Goal: Transaction & Acquisition: Purchase product/service

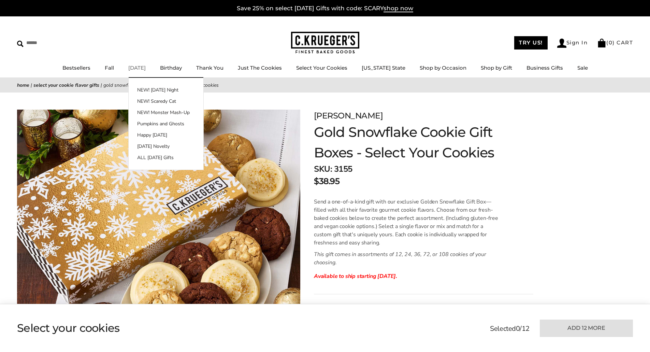
click at [145, 68] on link "[DATE]" at bounding box center [136, 67] width 17 height 6
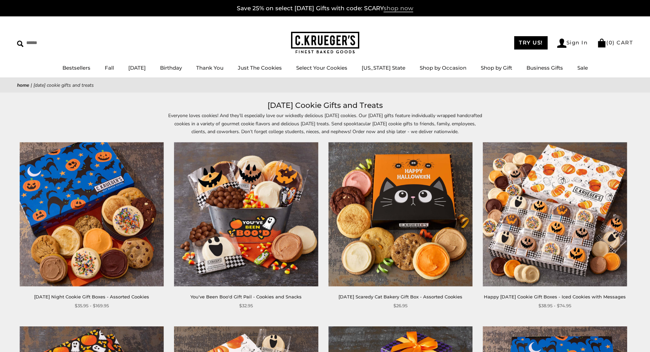
click at [409, 7] on span "shop now" at bounding box center [399, 9] width 30 height 8
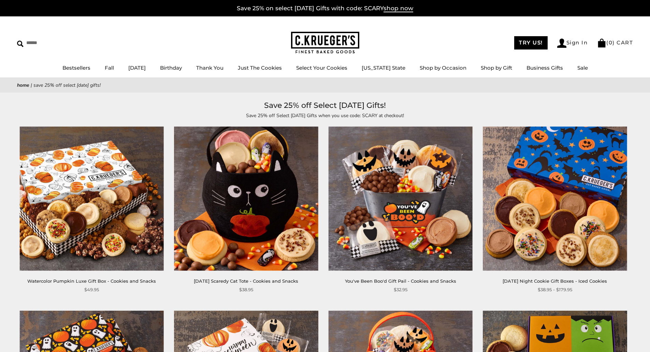
click at [325, 37] on img at bounding box center [325, 43] width 68 height 22
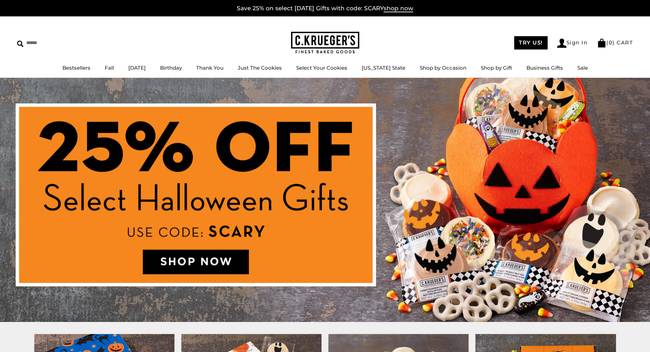
click at [210, 261] on img at bounding box center [325, 200] width 650 height 244
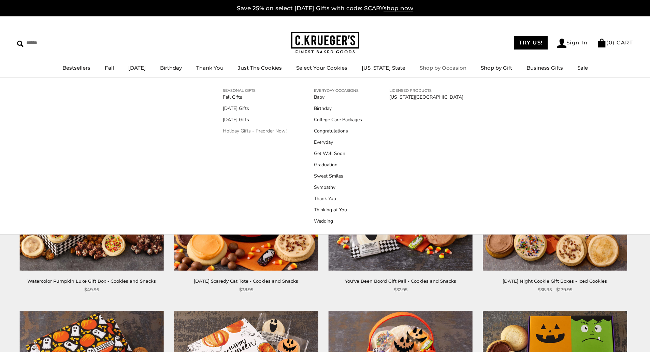
click at [253, 129] on link "Holiday Gifts - Preorder Now!" at bounding box center [255, 130] width 64 height 7
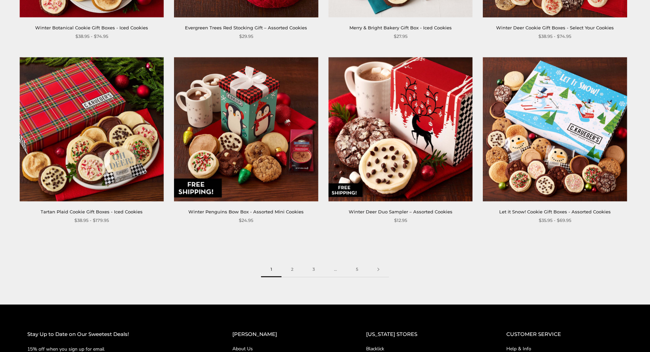
scroll to position [1024, 0]
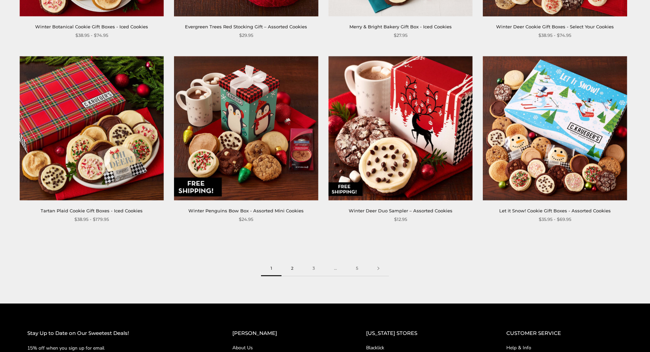
click at [292, 269] on link "2" at bounding box center [292, 268] width 21 height 15
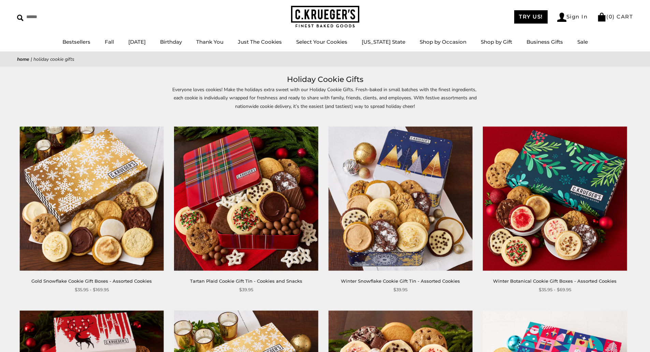
scroll to position [0, 0]
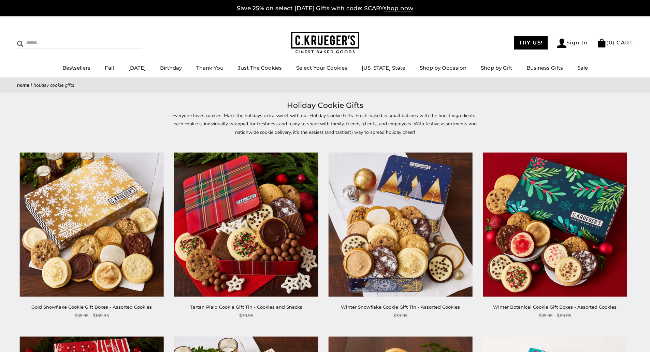
click at [35, 44] on input "Search" at bounding box center [57, 43] width 81 height 11
type input "****"
click at [124, 38] on input "******" at bounding box center [133, 42] width 18 height 9
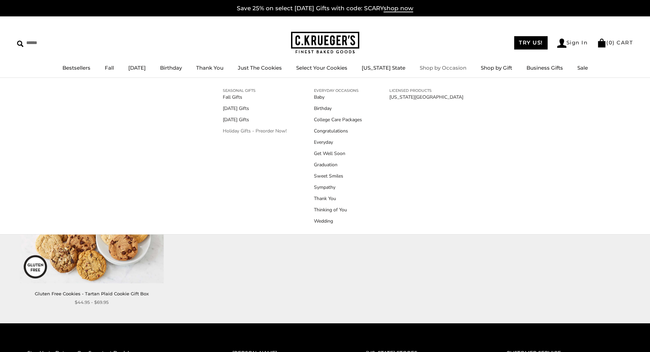
click at [241, 131] on link "Holiday Gifts - Preorder Now!" at bounding box center [255, 130] width 64 height 7
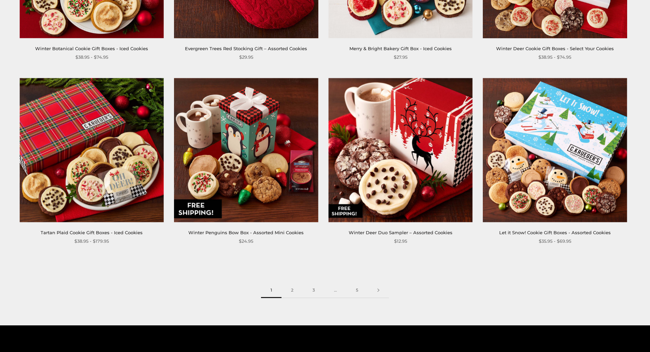
scroll to position [1024, 0]
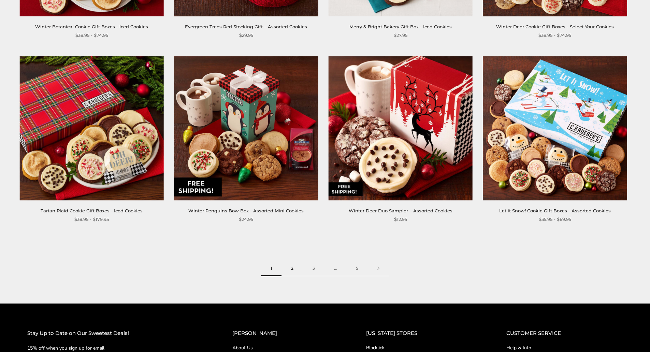
click at [292, 267] on link "2" at bounding box center [292, 268] width 21 height 15
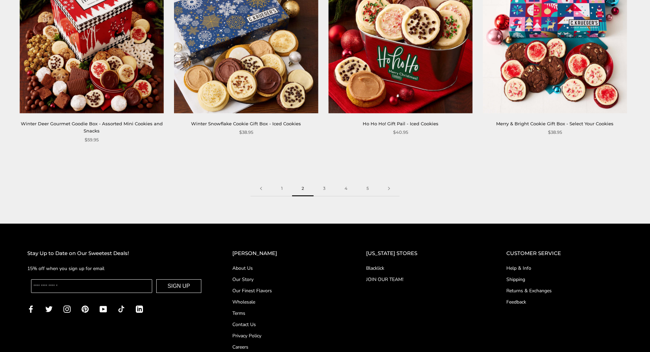
scroll to position [1160, 0]
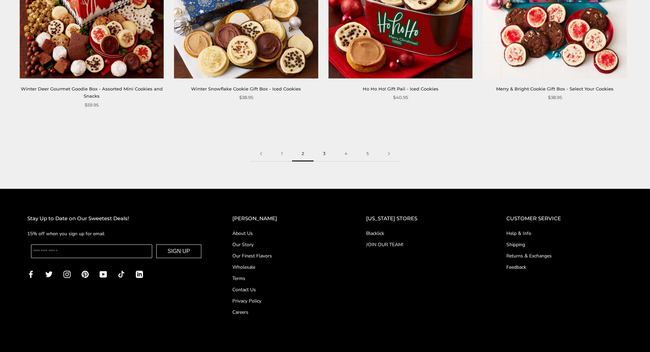
click at [324, 146] on link "3" at bounding box center [324, 153] width 21 height 15
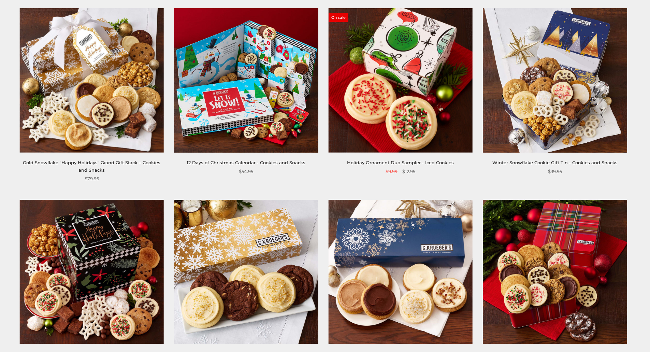
scroll to position [512, 0]
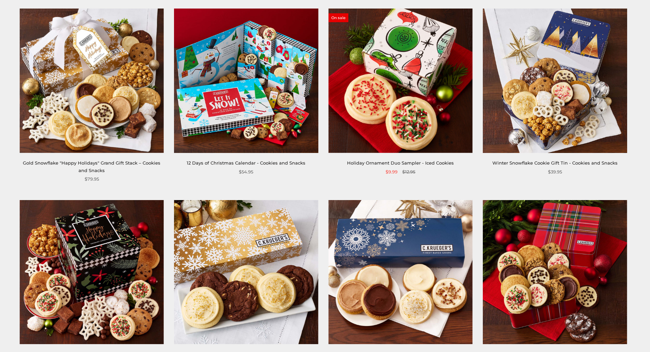
click at [571, 239] on img at bounding box center [555, 272] width 144 height 144
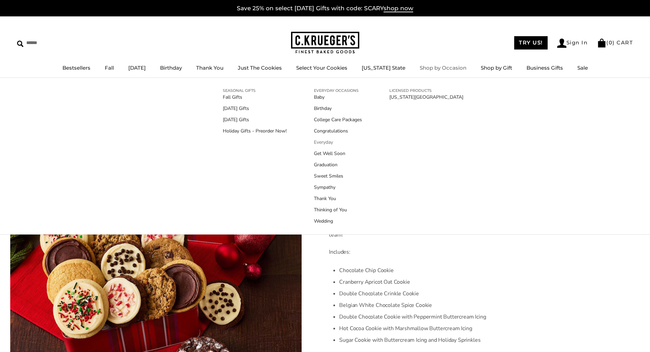
click at [323, 143] on link "Everyday" at bounding box center [338, 142] width 48 height 7
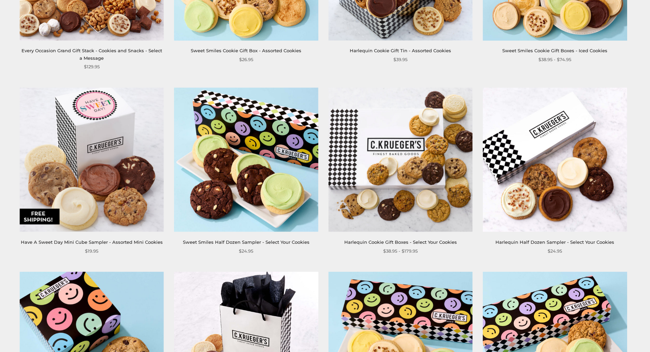
scroll to position [648, 0]
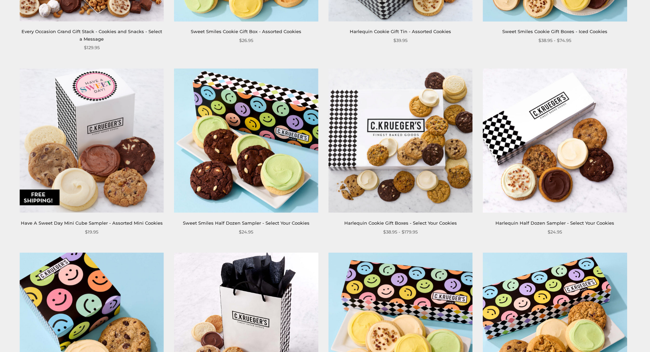
click at [403, 139] on img at bounding box center [401, 141] width 144 height 144
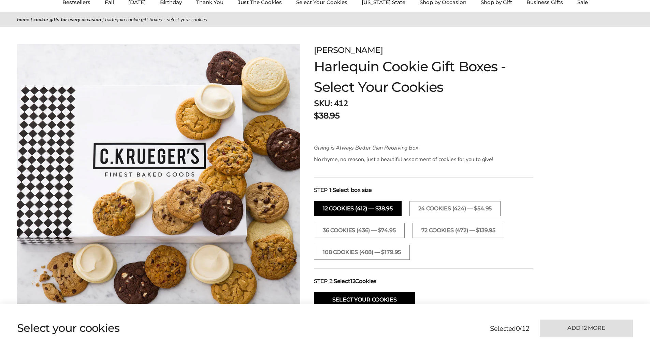
scroll to position [68, 0]
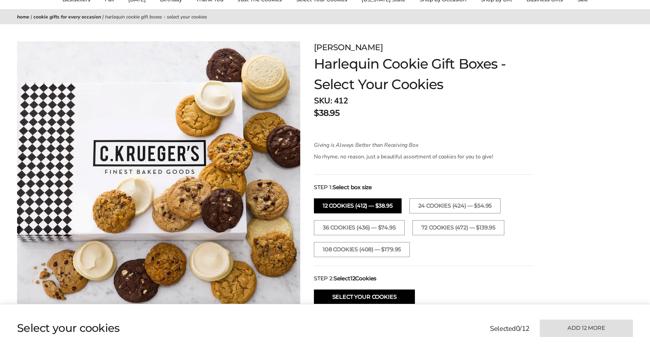
click at [327, 57] on h1 "Harlequin Cookie Gift Boxes - Select Your Cookies" at bounding box center [423, 74] width 219 height 41
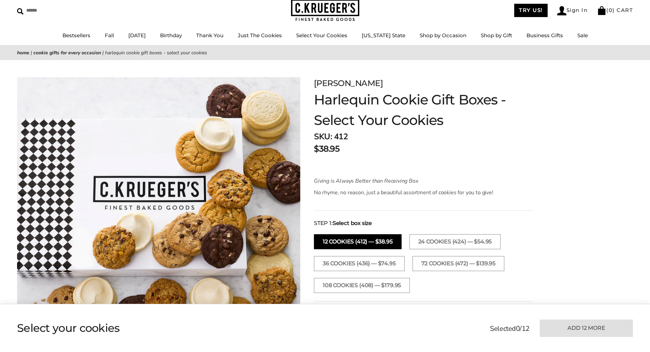
scroll to position [0, 0]
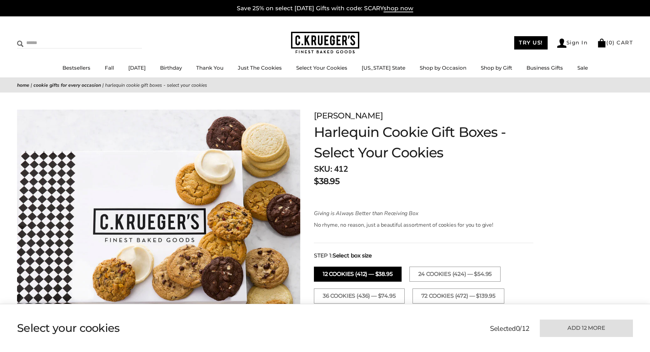
click at [40, 43] on input "Search" at bounding box center [57, 43] width 81 height 11
type input "****"
click at [124, 38] on input "******" at bounding box center [133, 42] width 18 height 9
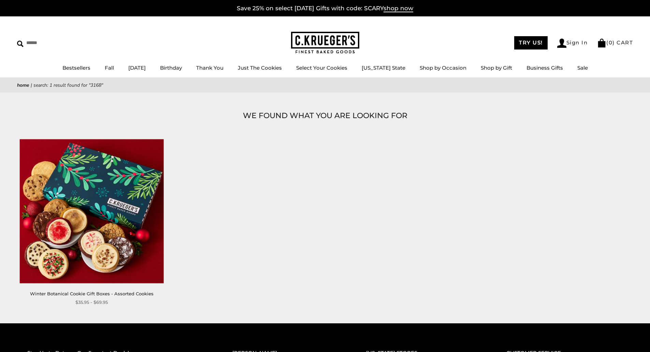
click at [116, 197] on img at bounding box center [92, 211] width 144 height 144
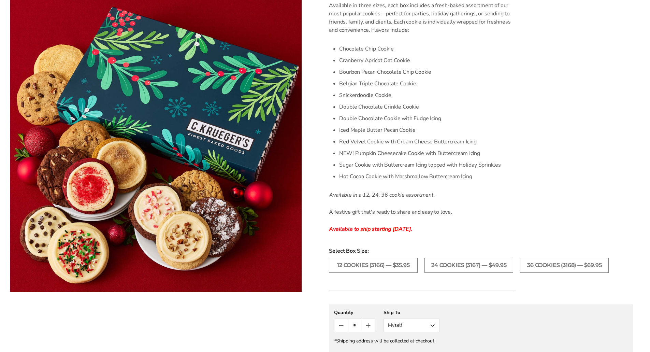
scroll to position [239, 0]
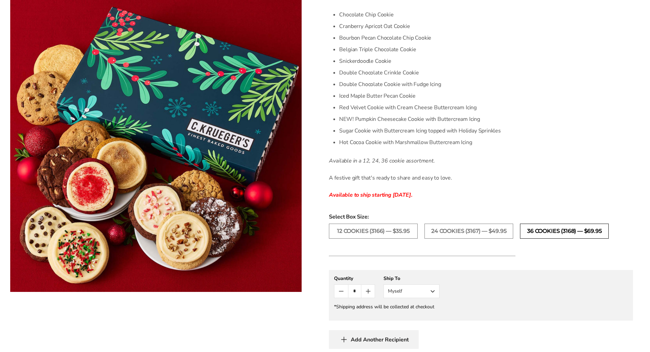
click at [542, 227] on label "36 Cookies (3168) — $69.95" at bounding box center [564, 231] width 89 height 15
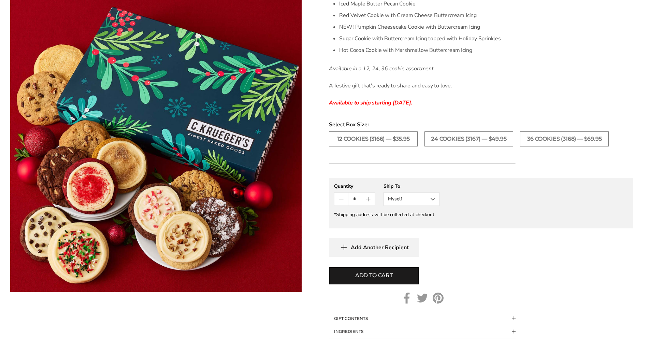
scroll to position [341, 0]
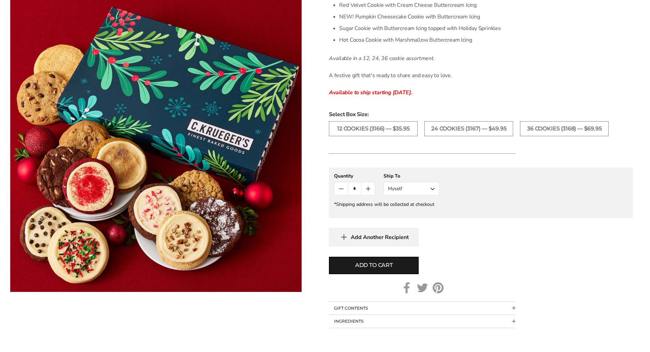
click at [514, 307] on span "Collapsible block button" at bounding box center [514, 308] width 4 height 4
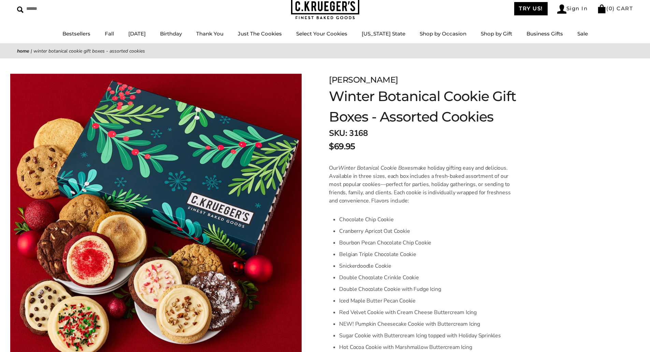
scroll to position [0, 0]
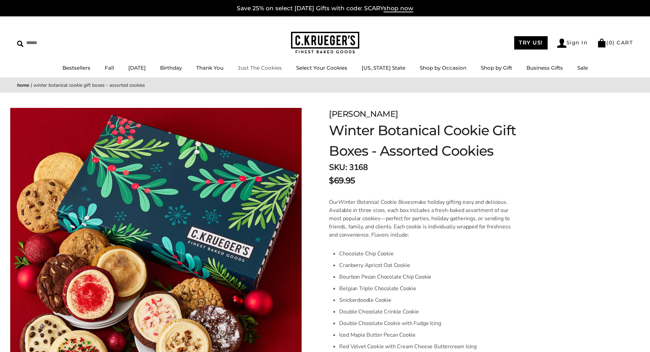
click at [280, 69] on link "Just The Cookies" at bounding box center [260, 67] width 44 height 6
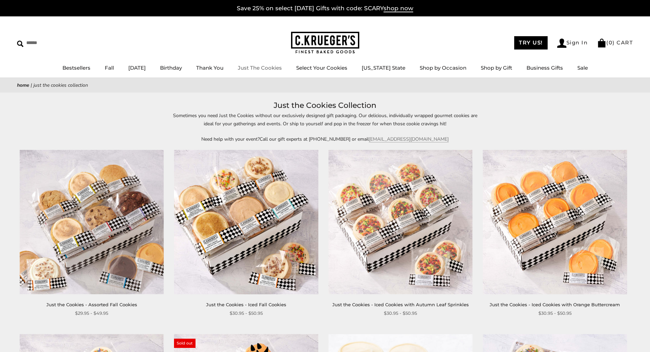
click at [266, 68] on link "Just The Cookies" at bounding box center [260, 67] width 44 height 6
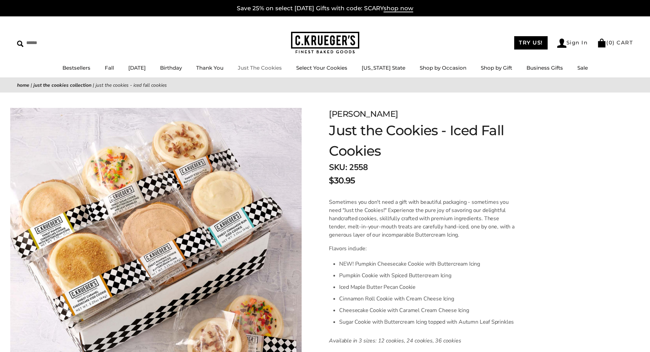
click at [266, 67] on link "Just The Cookies" at bounding box center [260, 67] width 44 height 6
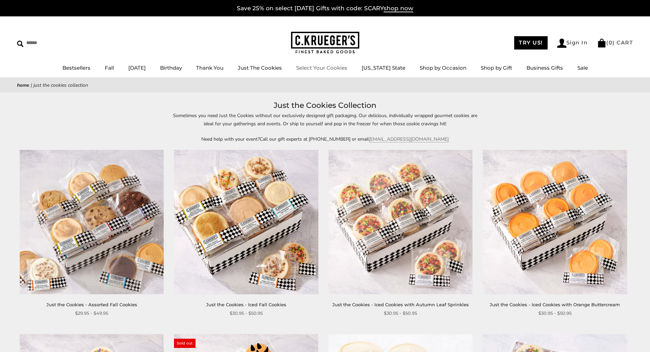
click at [343, 68] on link "Select Your Cookies" at bounding box center [321, 67] width 51 height 6
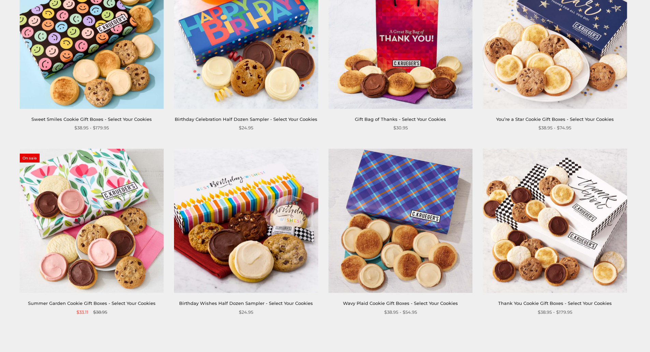
scroll to position [955, 0]
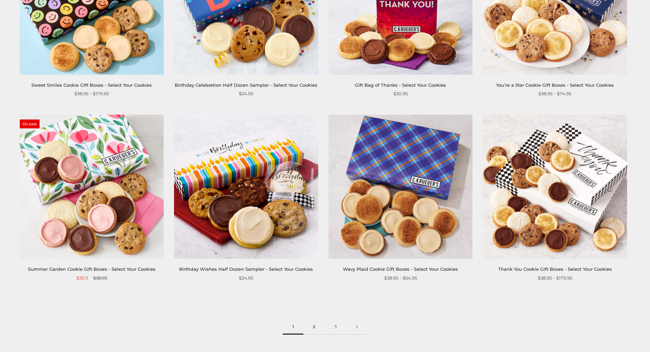
click at [314, 326] on link "2" at bounding box center [313, 326] width 21 height 15
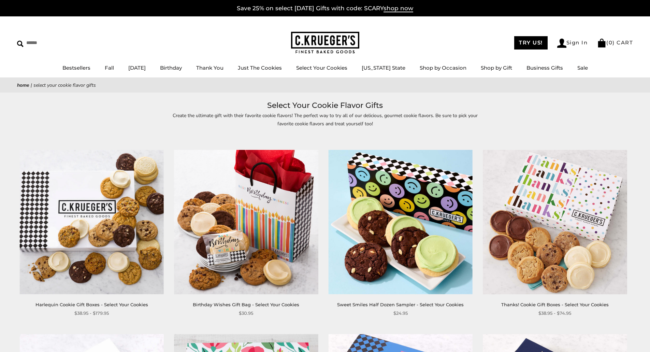
click at [98, 225] on img at bounding box center [92, 222] width 144 height 144
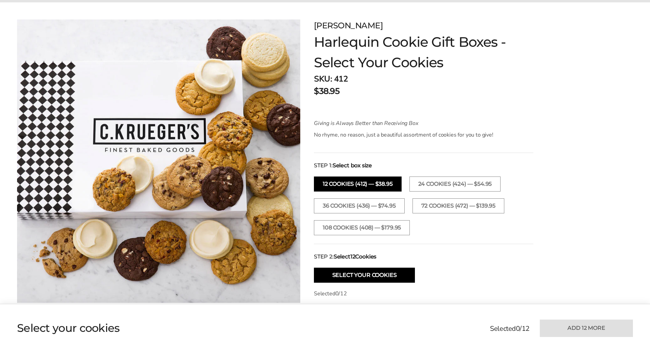
scroll to position [102, 0]
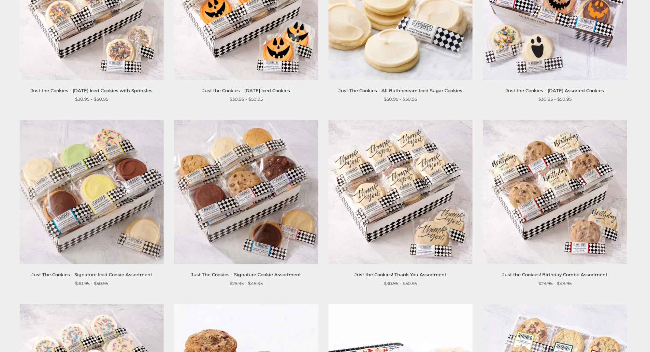
scroll to position [307, 0]
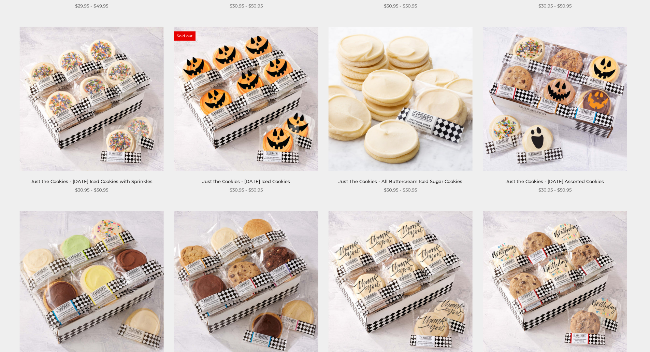
click at [571, 86] on img at bounding box center [555, 99] width 144 height 144
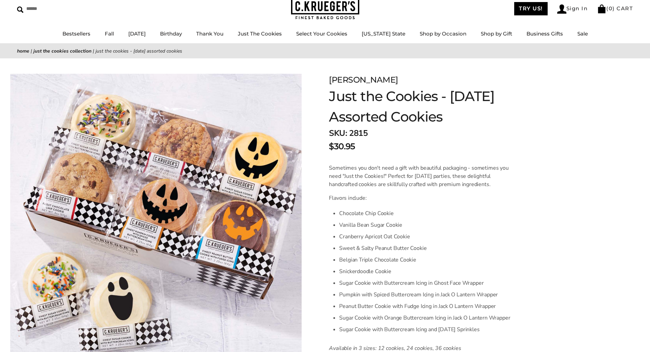
scroll to position [68, 0]
